Goal: Task Accomplishment & Management: Complete application form

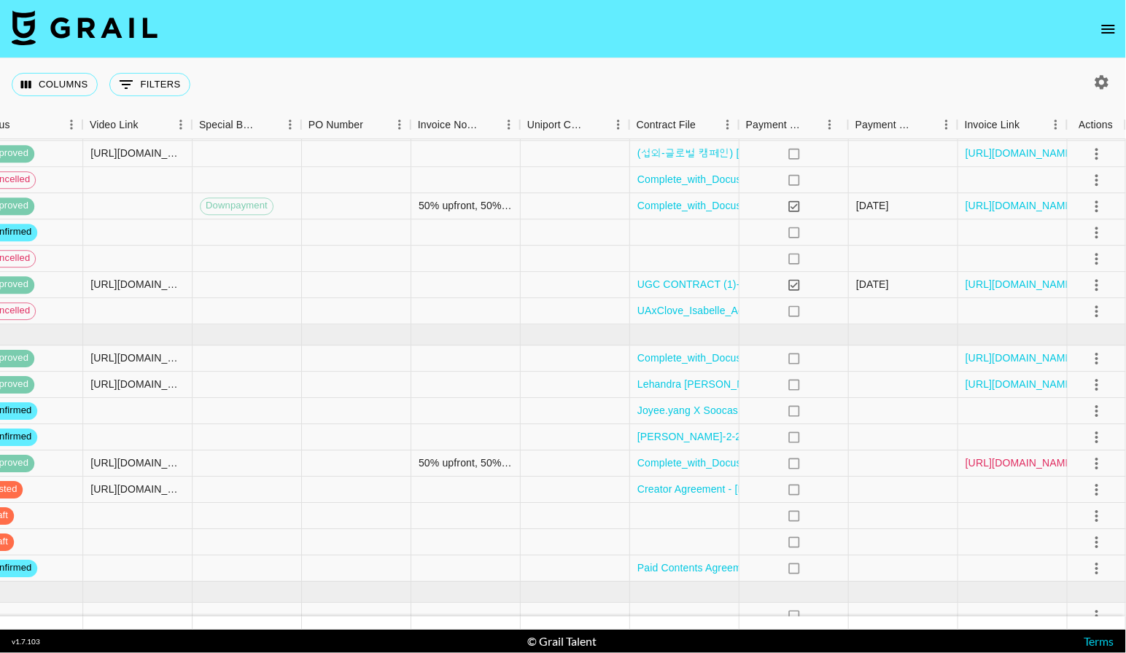
scroll to position [148, 1294]
click at [1101, 490] on icon "select merge strategy" at bounding box center [1096, 489] width 17 height 17
click at [905, 443] on div at bounding box center [903, 437] width 109 height 26
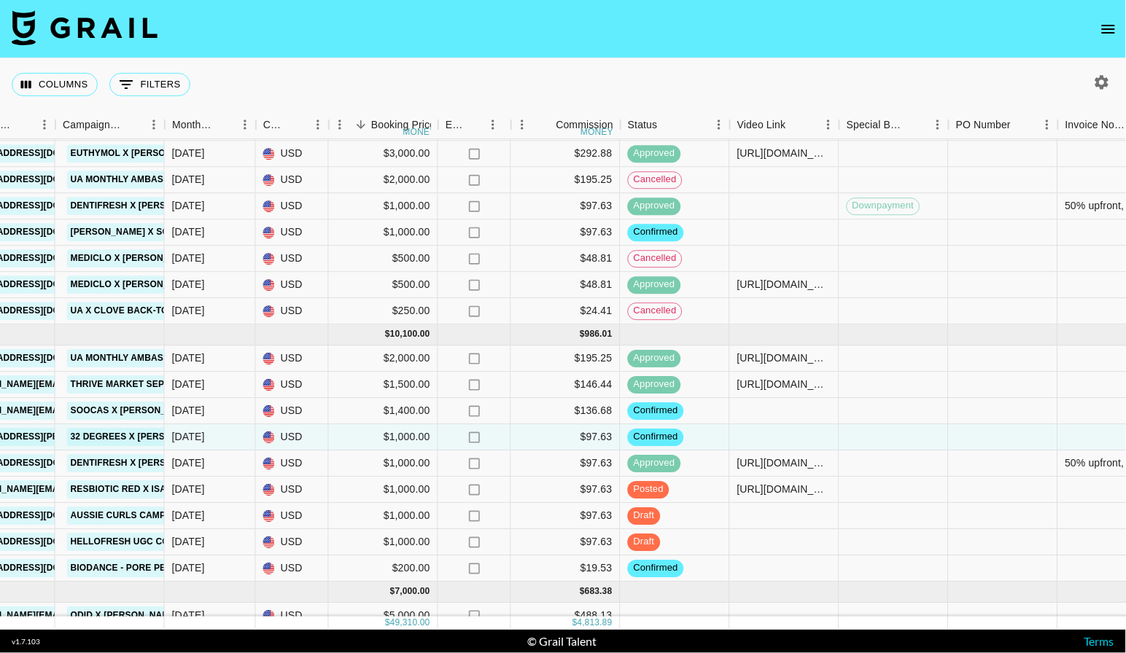
scroll to position [148, 468]
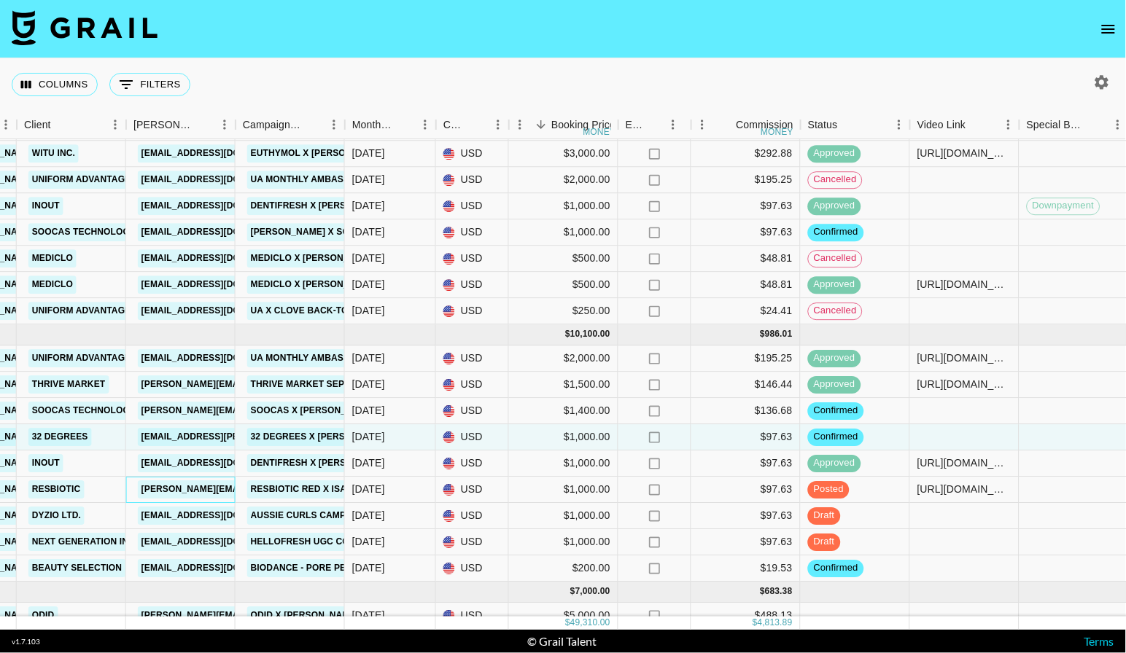
click at [164, 490] on link "[PERSON_NAME][EMAIL_ADDRESS][DOMAIN_NAME]" at bounding box center [257, 489] width 238 height 18
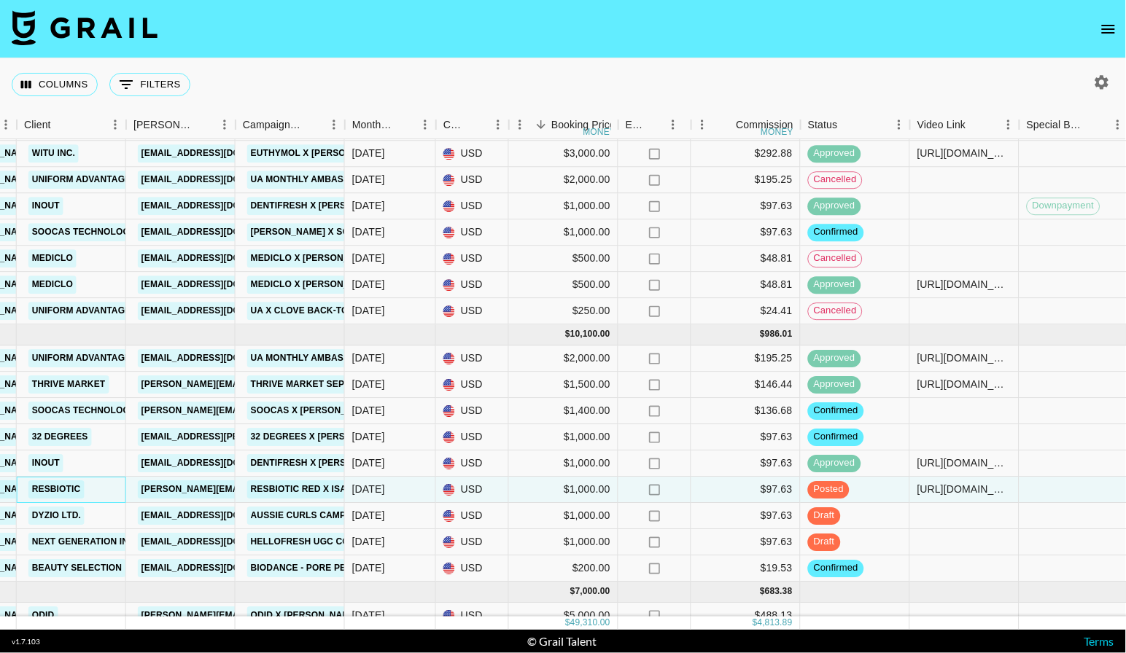
click at [67, 496] on link "Resbiotic" at bounding box center [56, 489] width 56 height 18
click at [208, 493] on link "[PERSON_NAME][EMAIL_ADDRESS][DOMAIN_NAME]" at bounding box center [257, 489] width 238 height 18
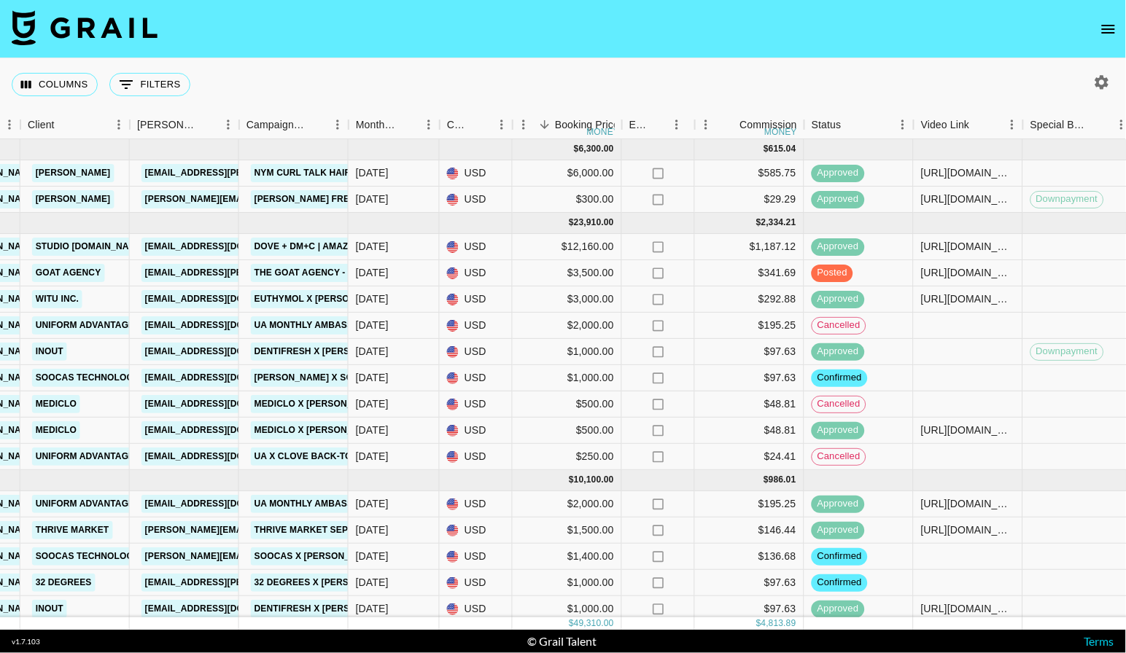
scroll to position [0, 464]
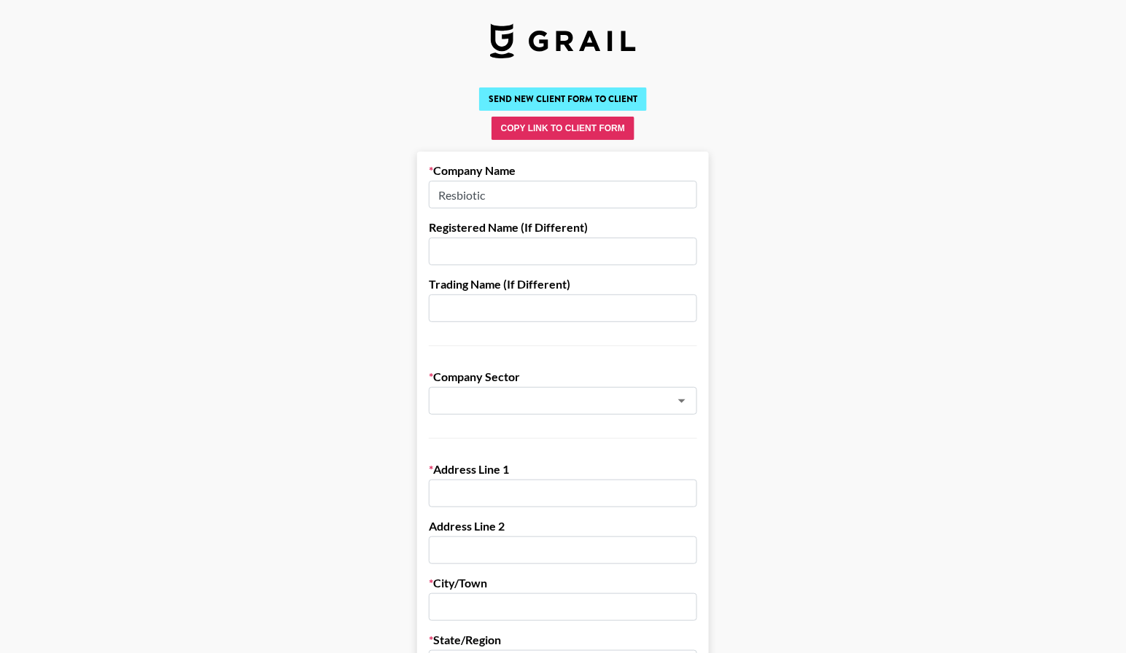
click at [591, 100] on button "Send New Client Form to Client" at bounding box center [563, 98] width 168 height 23
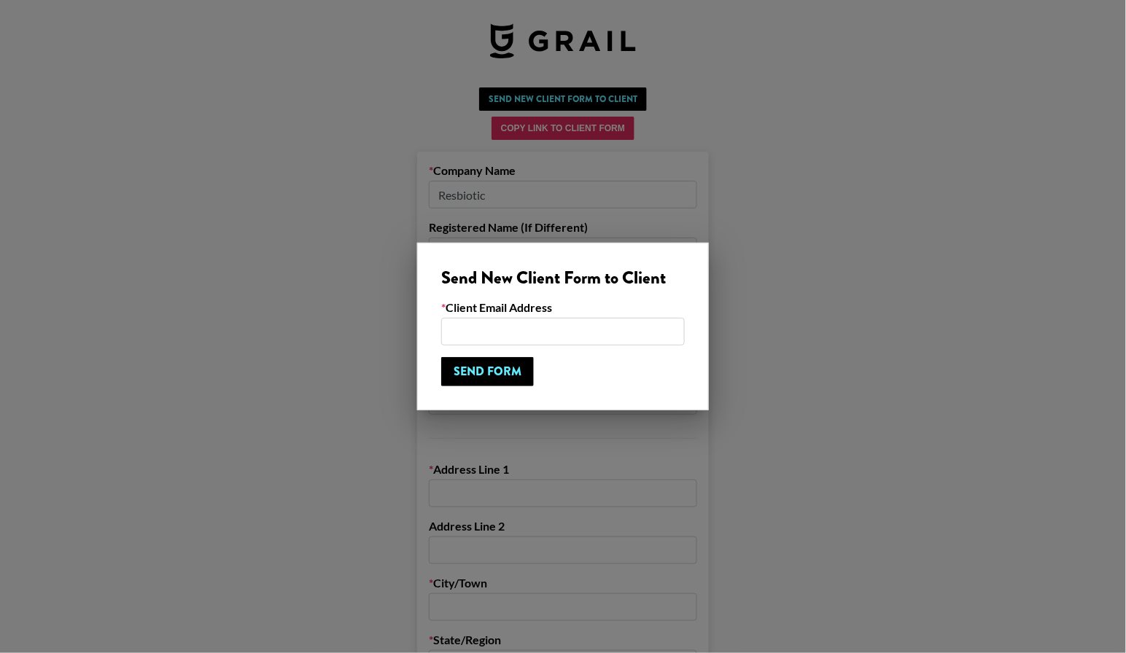
click at [533, 324] on input "email" at bounding box center [563, 332] width 244 height 28
click at [890, 244] on div at bounding box center [563, 326] width 1126 height 653
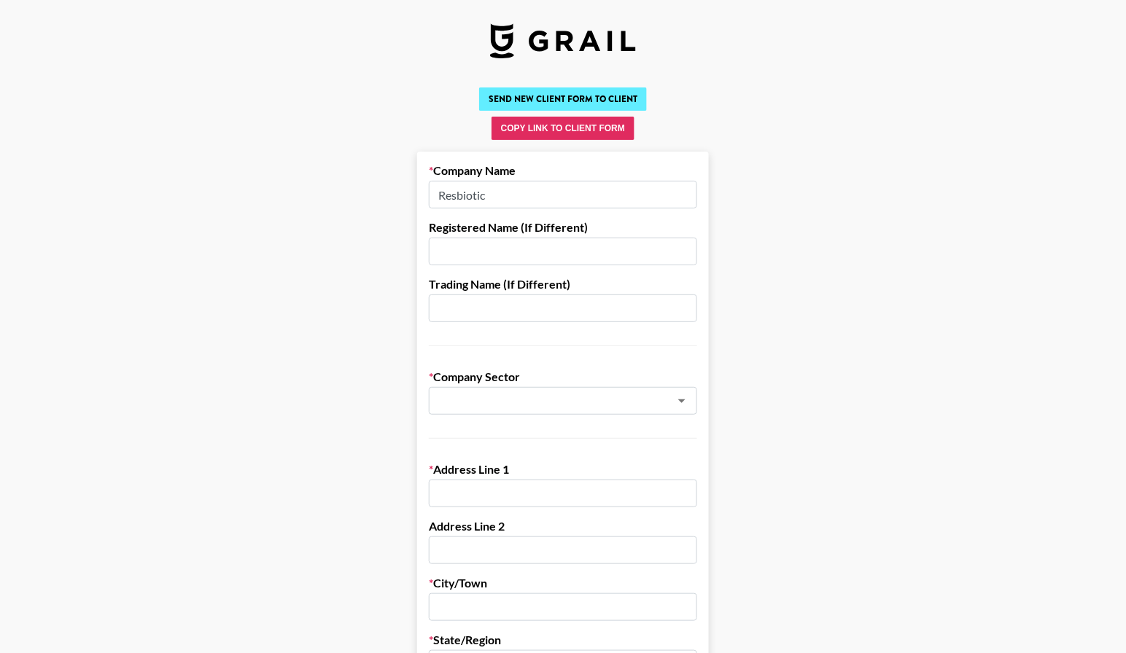
click at [607, 94] on button "Send New Client Form to Client" at bounding box center [563, 98] width 168 height 23
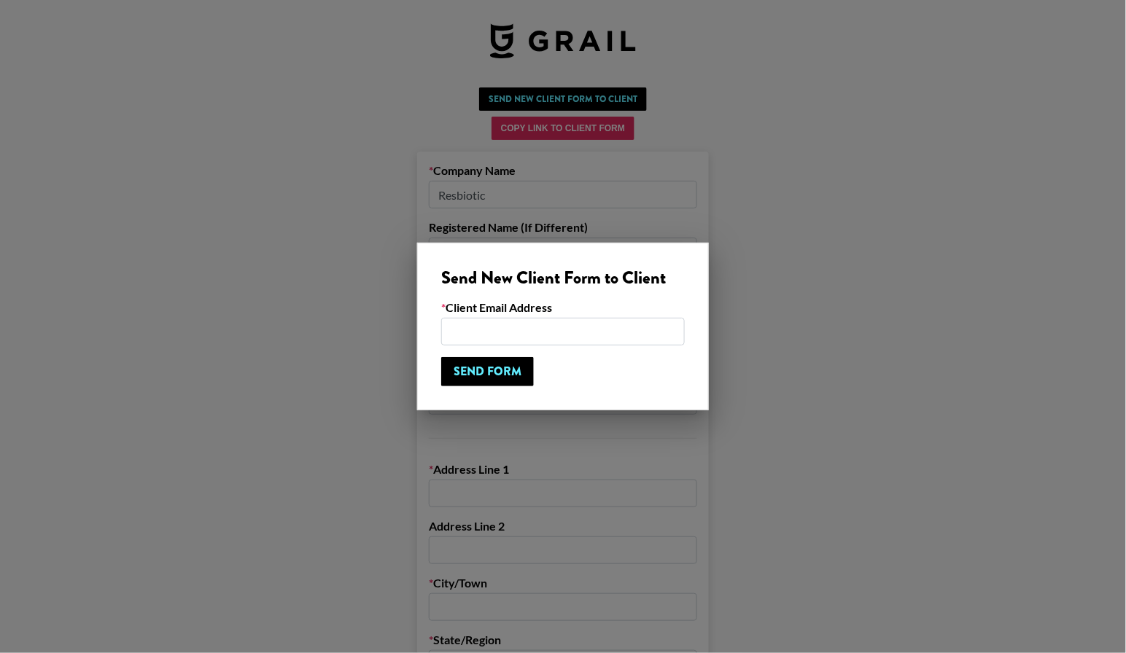
click at [557, 333] on input "email" at bounding box center [563, 332] width 244 height 28
paste input "[PERSON_NAME][EMAIL_ADDRESS][DOMAIN_NAME]"
type input "[PERSON_NAME][EMAIL_ADDRESS][DOMAIN_NAME]"
click at [477, 377] on input "Send Form" at bounding box center [487, 371] width 93 height 29
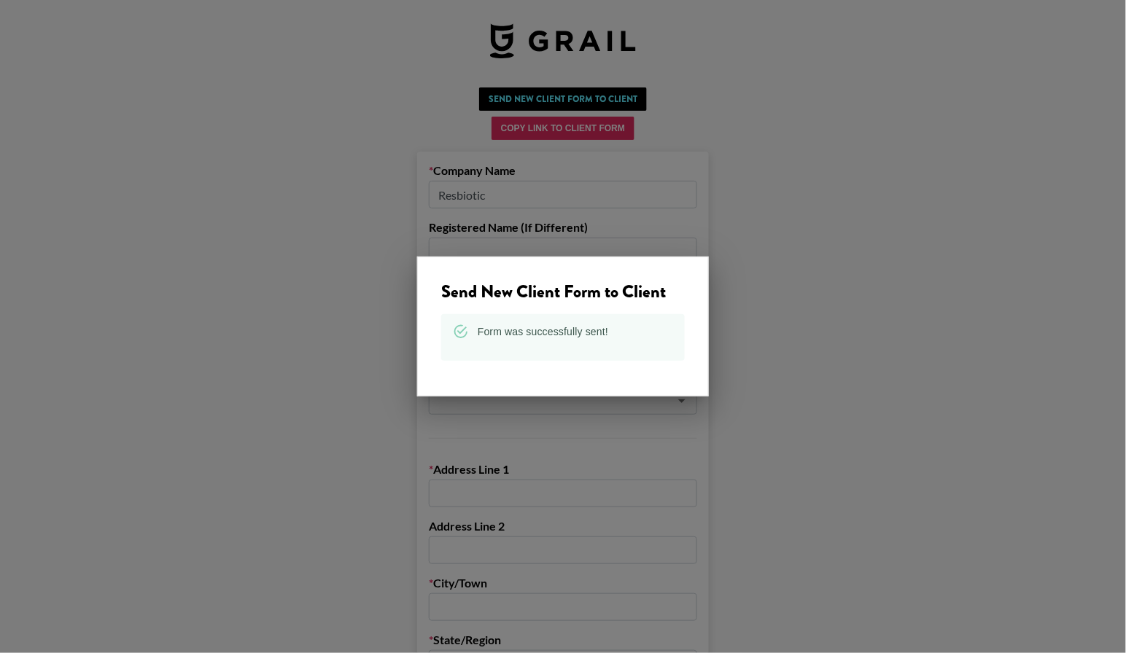
click at [775, 313] on div at bounding box center [563, 326] width 1126 height 653
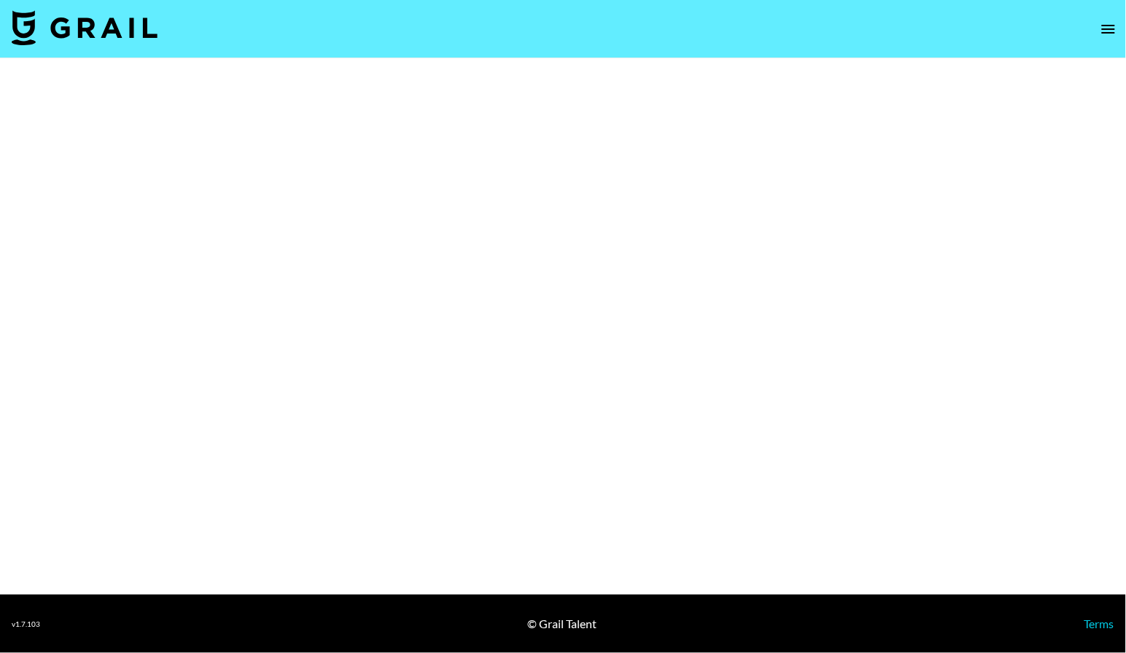
select select "Brand"
